Goal: Navigation & Orientation: Find specific page/section

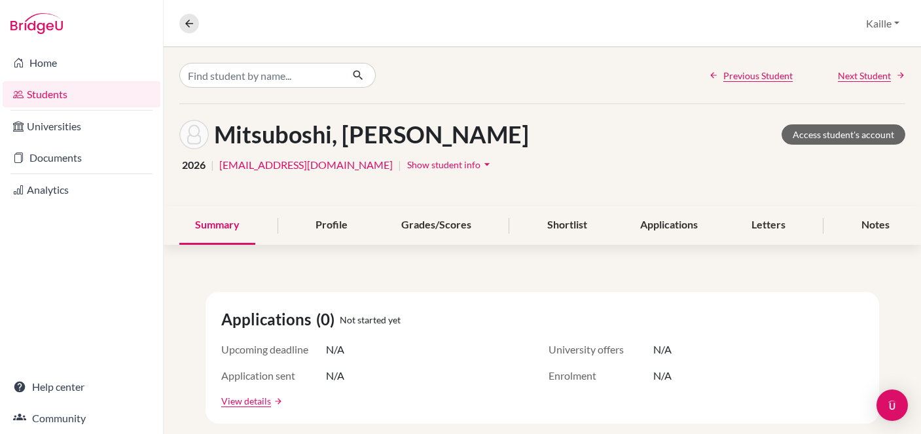
click at [94, 100] on link "Students" at bounding box center [82, 94] width 158 height 26
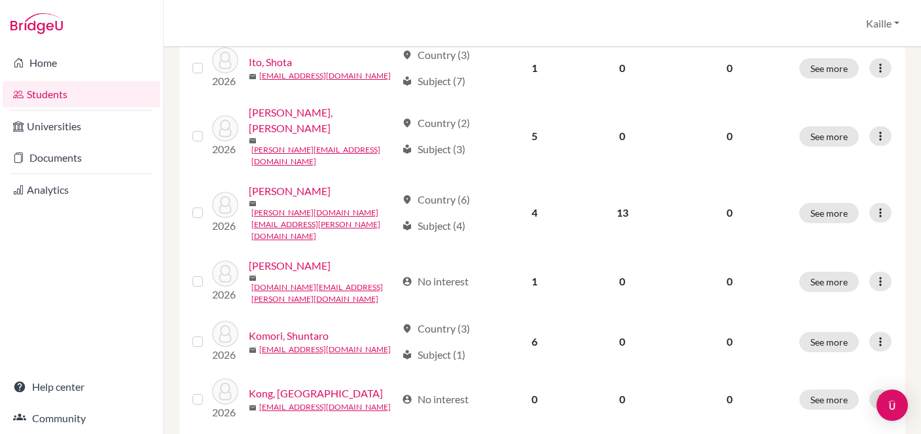
scroll to position [1084, 0]
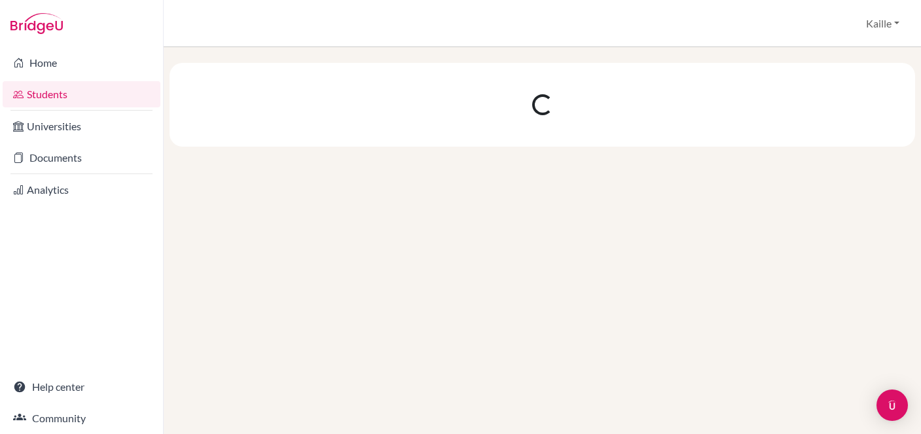
scroll to position [0, 0]
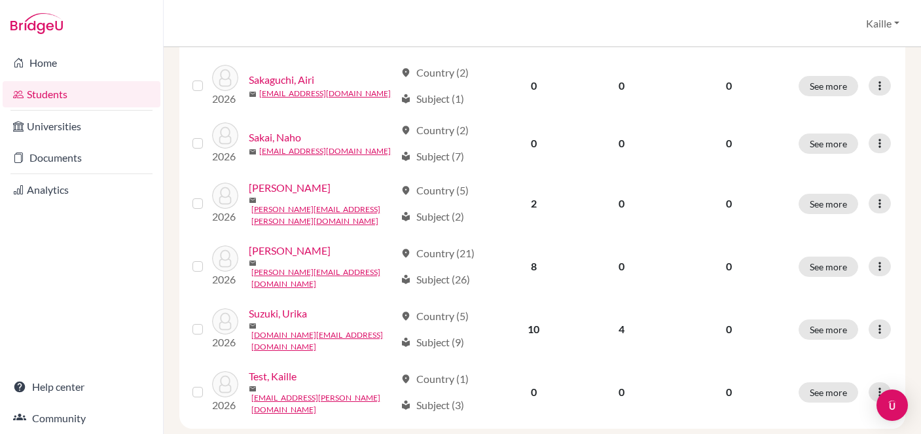
scroll to position [1060, 0]
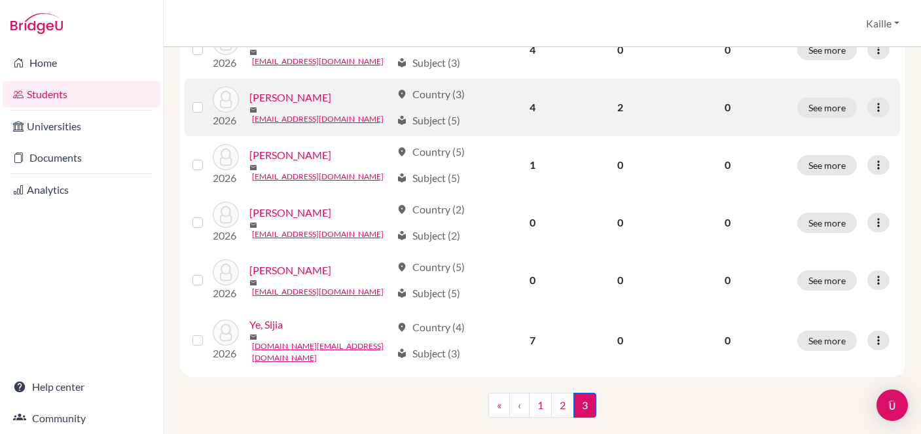
scroll to position [259, 0]
